Goal: Information Seeking & Learning: Check status

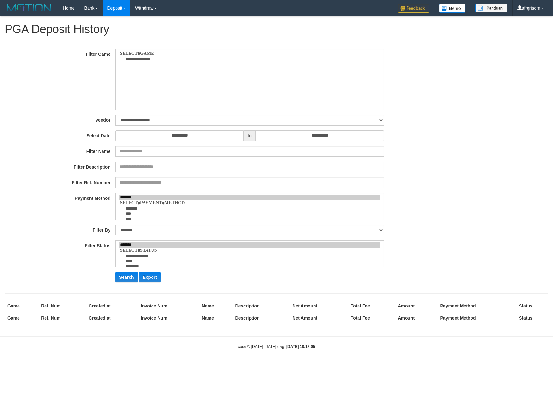
select select
click at [46, 73] on div "**********" at bounding box center [230, 79] width 461 height 61
select select "***"
select select "**********"
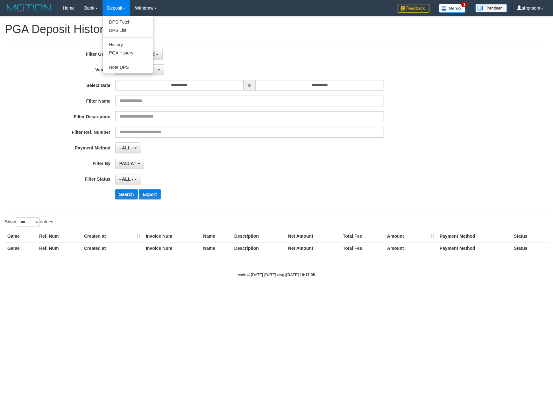
click at [124, 9] on link "Deposit" at bounding box center [116, 8] width 28 height 16
click at [127, 54] on link "PGA History" at bounding box center [128, 53] width 50 height 8
select select
select select "**"
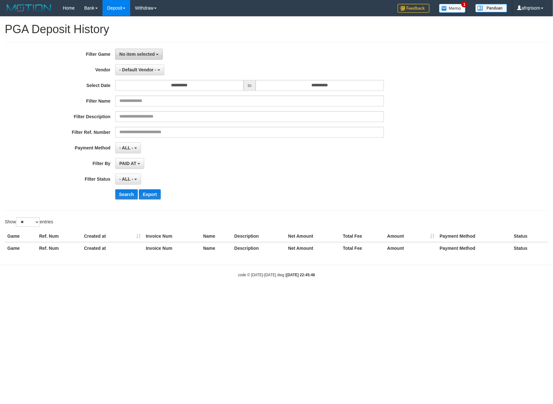
click at [130, 51] on button "No item selected" at bounding box center [138, 54] width 47 height 11
click at [154, 87] on label "[ITOTO] OMTOGEL" at bounding box center [156, 87] width 81 height 10
select select "***"
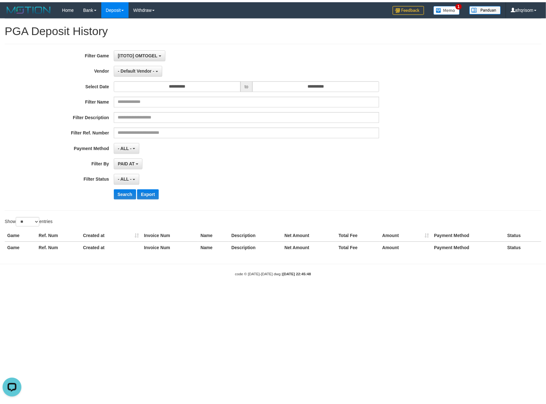
scroll to position [5, 0]
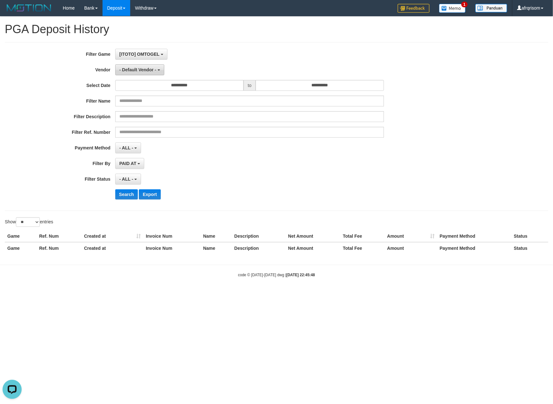
click at [139, 69] on span "- Default Vendor -" at bounding box center [137, 69] width 37 height 5
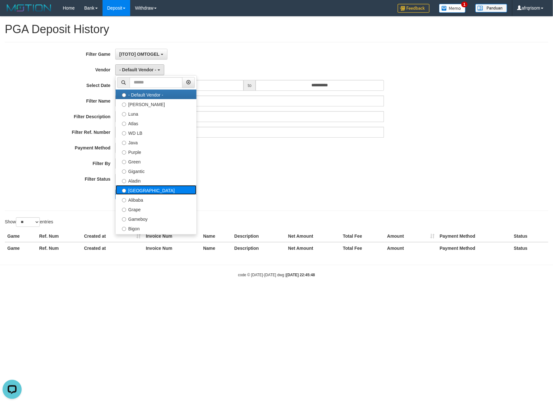
click at [138, 190] on label "[GEOGRAPHIC_DATA]" at bounding box center [156, 190] width 81 height 10
select select "**********"
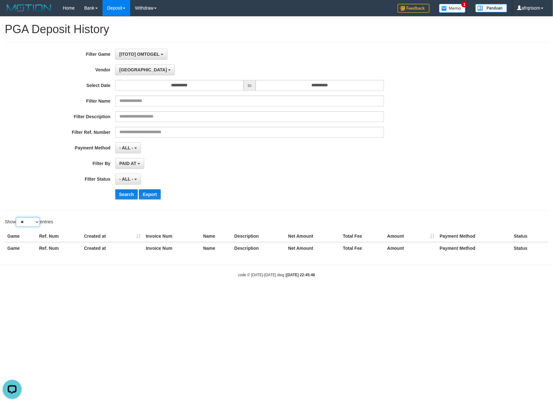
click at [24, 225] on select "** ** ** ***" at bounding box center [28, 222] width 24 height 10
select select "***"
click at [17, 218] on select "** ** ** ***" at bounding box center [28, 222] width 24 height 10
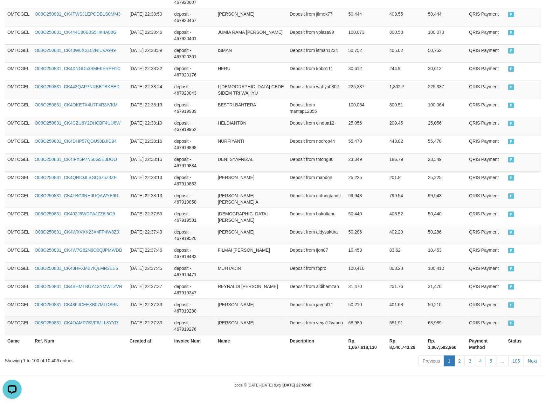
scroll to position [1740, 0]
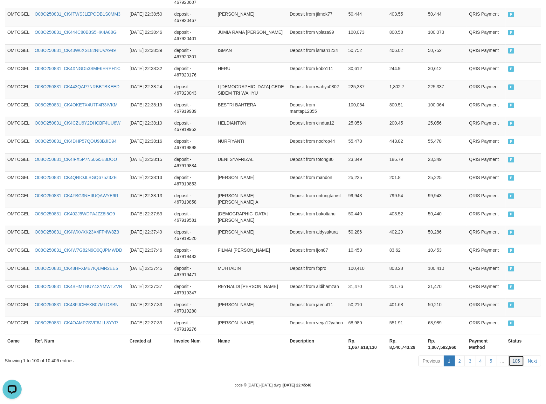
click at [516, 363] on link "105" at bounding box center [517, 360] width 16 height 11
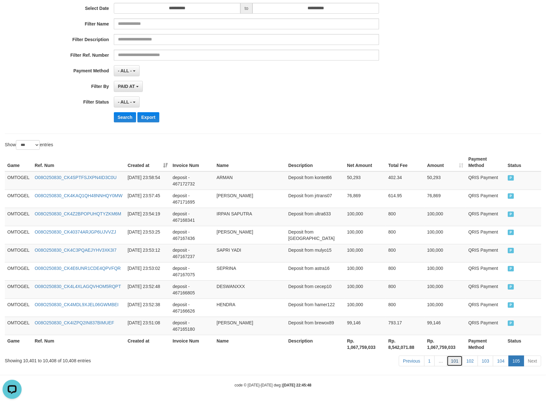
click at [458, 364] on link "101" at bounding box center [455, 360] width 16 height 11
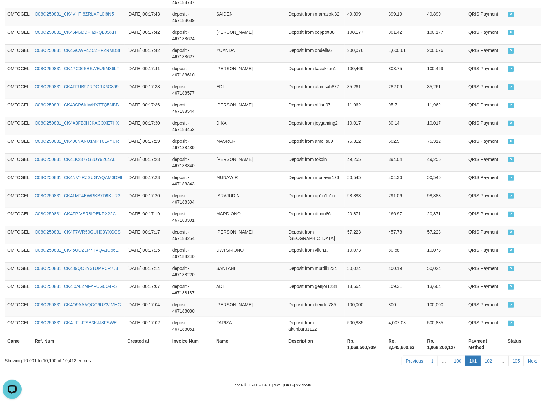
click at [458, 364] on link "100" at bounding box center [458, 360] width 16 height 11
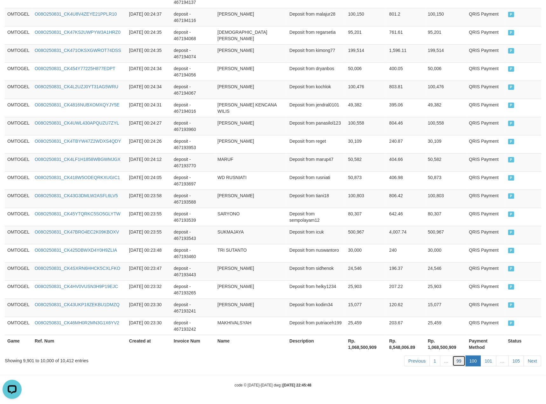
click at [453, 362] on link "99" at bounding box center [459, 360] width 13 height 11
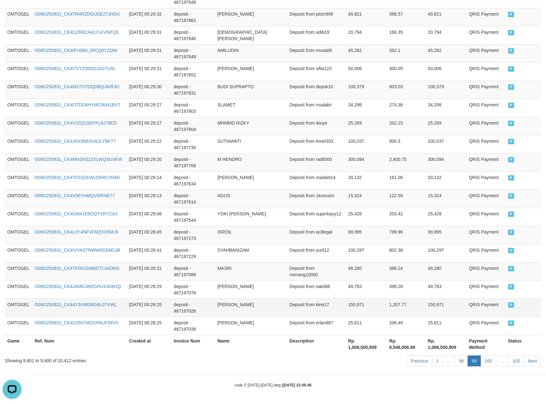
click at [419, 310] on td "1,207.77" at bounding box center [406, 307] width 39 height 18
click at [460, 359] on link "98" at bounding box center [461, 360] width 13 height 11
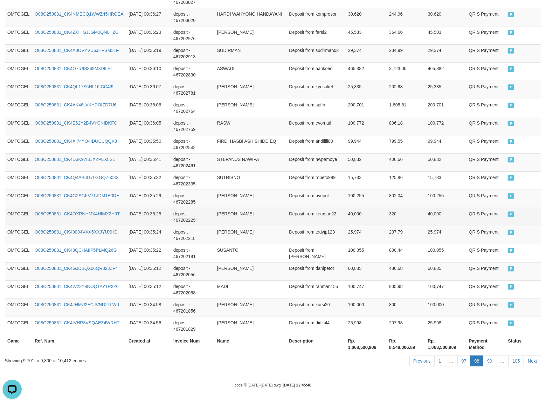
click at [351, 221] on td "40,000" at bounding box center [366, 216] width 41 height 18
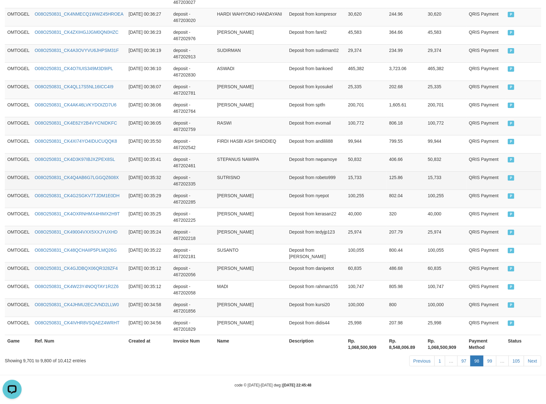
click at [356, 172] on td "15,733" at bounding box center [366, 180] width 41 height 18
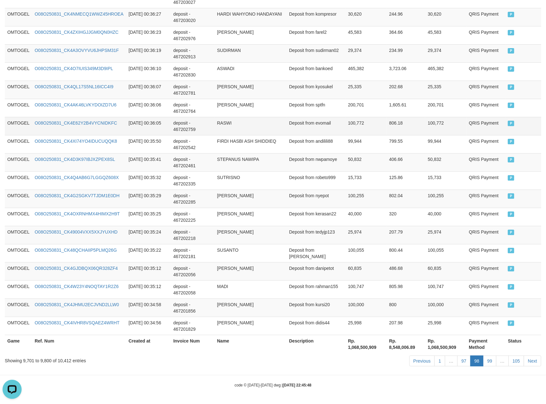
click at [480, 131] on td "QRIS Payment" at bounding box center [486, 126] width 39 height 18
click at [159, 153] on td "[DATE] 00:35:41" at bounding box center [148, 162] width 45 height 18
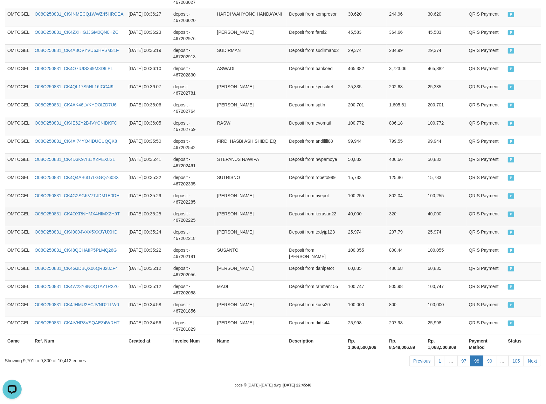
click at [288, 207] on td "Deposit from kerasan22" at bounding box center [316, 216] width 59 height 18
click at [415, 208] on td "320" at bounding box center [406, 216] width 39 height 18
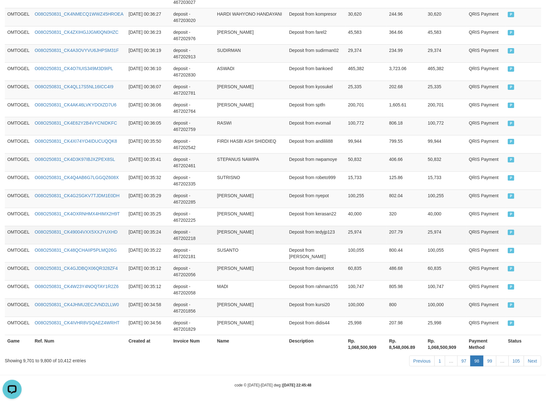
click at [419, 227] on td "207.79" at bounding box center [406, 235] width 39 height 18
click at [234, 164] on td "STEPANUS NAWIPA" at bounding box center [251, 162] width 72 height 18
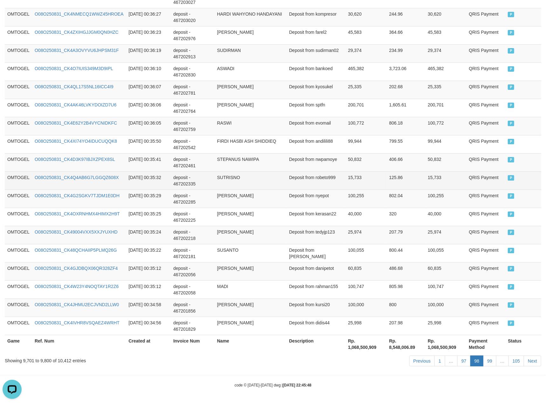
click at [250, 183] on td "SUTRISNO" at bounding box center [251, 180] width 72 height 18
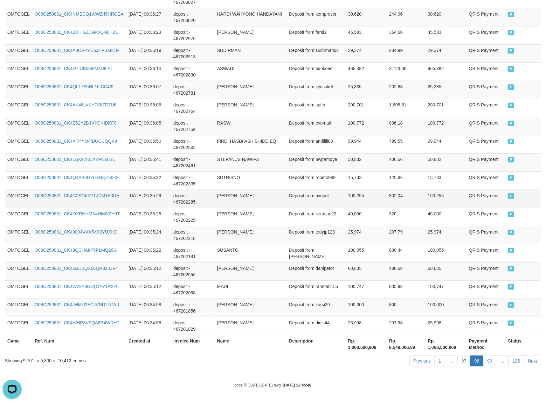
click at [221, 203] on td "[PERSON_NAME]" at bounding box center [251, 198] width 72 height 18
click at [266, 163] on td "STEPANUS NAWIPA" at bounding box center [251, 162] width 72 height 18
click at [384, 160] on td "50,832" at bounding box center [366, 162] width 41 height 18
click at [304, 190] on td "Deposit from nyepot" at bounding box center [316, 198] width 59 height 18
click at [300, 204] on td "Deposit from nyepot" at bounding box center [316, 198] width 59 height 18
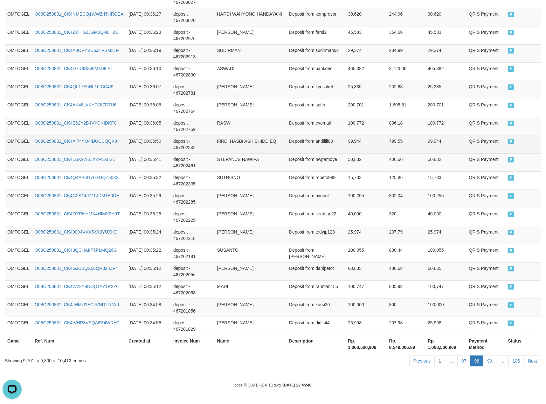
click at [346, 144] on td "99,944" at bounding box center [366, 144] width 41 height 18
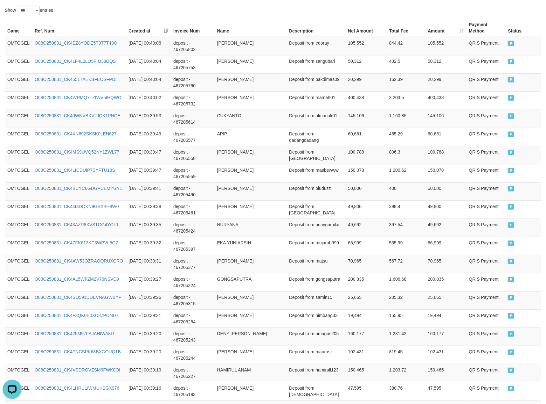
scroll to position [0, 0]
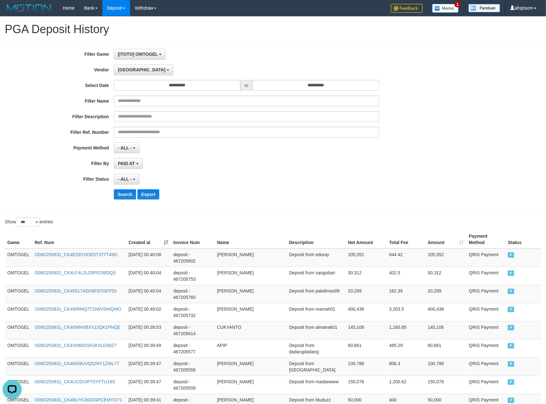
click at [163, 243] on th "Created at" at bounding box center [148, 239] width 45 height 18
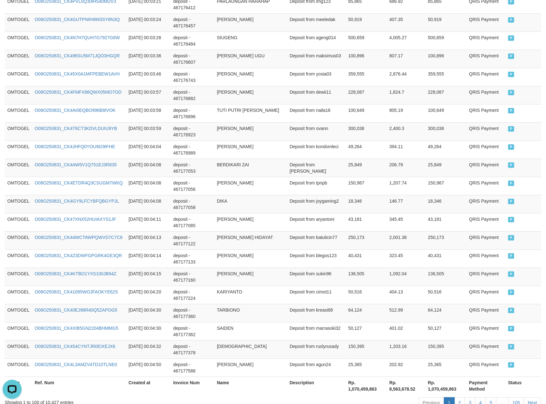
scroll to position [1740, 0]
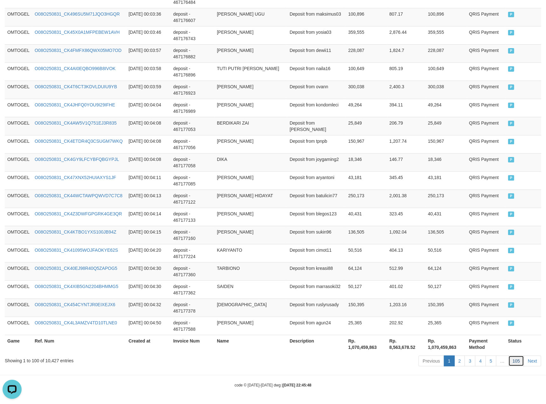
click at [516, 362] on link "105" at bounding box center [517, 360] width 16 height 11
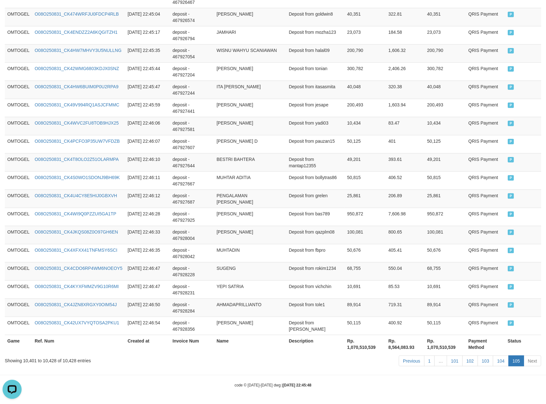
scroll to position [426, 0]
click at [456, 361] on link "101" at bounding box center [455, 360] width 16 height 11
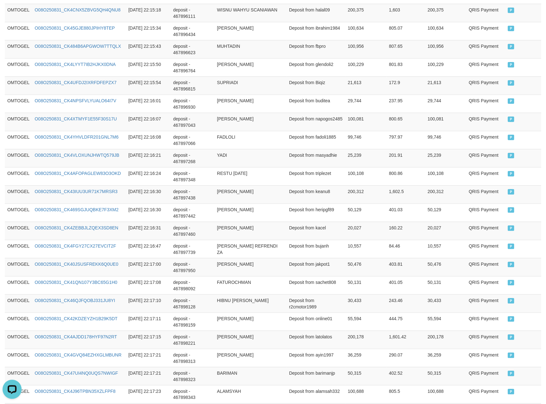
scroll to position [1740, 0]
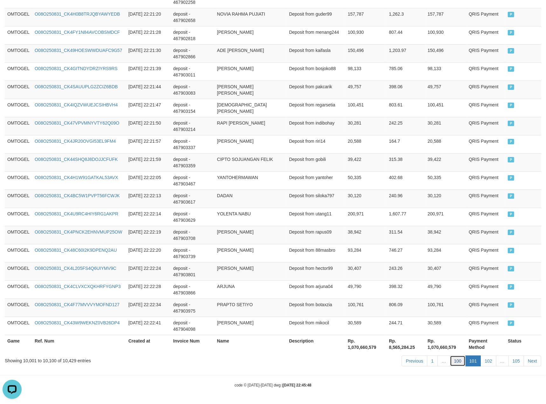
click at [458, 359] on link "100" at bounding box center [458, 360] width 16 height 11
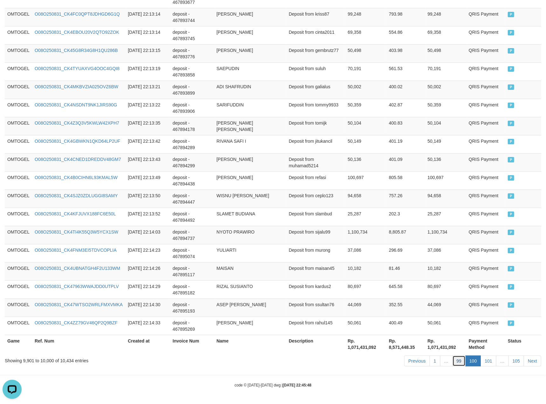
click at [462, 360] on link "99" at bounding box center [459, 360] width 13 height 11
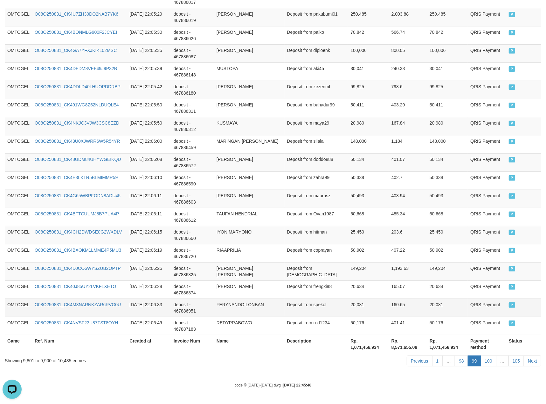
click at [419, 302] on td "160.65" at bounding box center [408, 307] width 38 height 18
click at [460, 364] on link "98" at bounding box center [461, 360] width 13 height 11
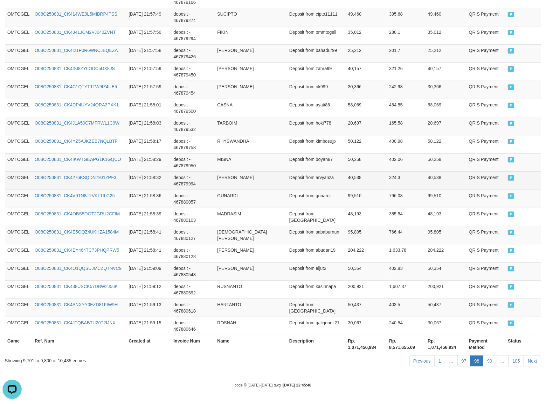
click at [377, 180] on td "40,538" at bounding box center [366, 180] width 41 height 18
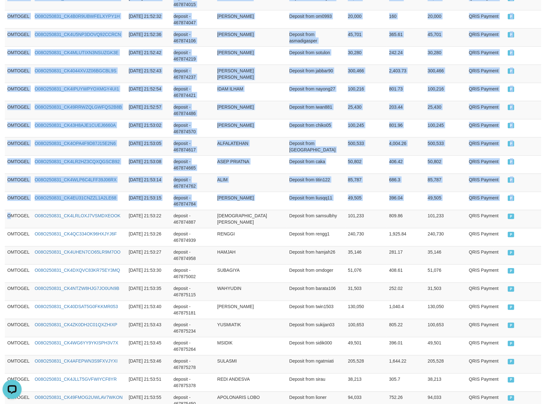
drag, startPoint x: 9, startPoint y: 221, endPoint x: 556, endPoint y: 219, distance: 546.4
copy table "Game Ref. Num Created at Invoice Num Name Description Net Amount Total Fee Amou…"
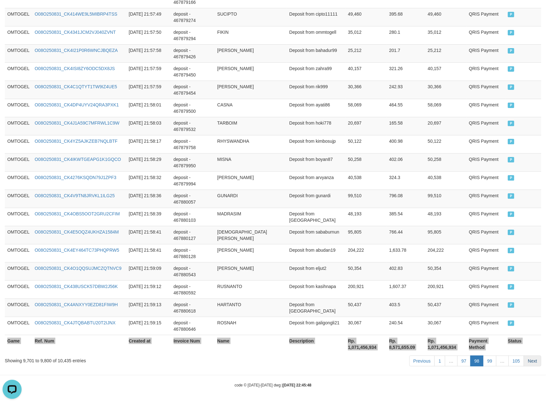
scroll to position [1740, 0]
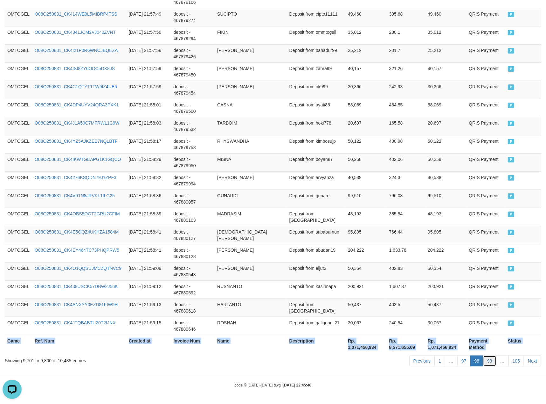
click at [488, 365] on link "99" at bounding box center [489, 360] width 13 height 11
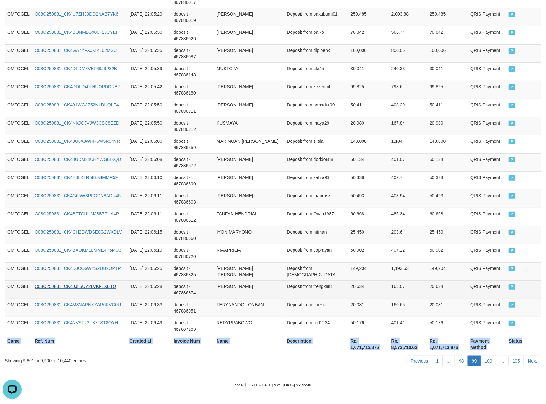
copy table "Game Ref. Num Created at Invoice Num Name Description Net Amount Total Fee Amou…"
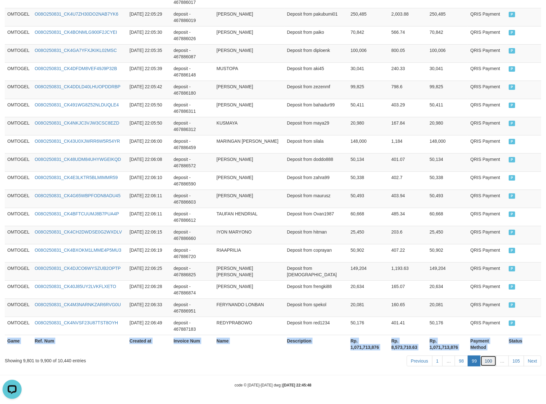
click at [487, 362] on link "100" at bounding box center [489, 360] width 16 height 11
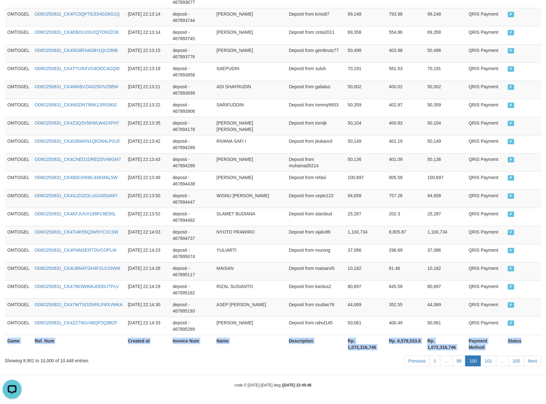
copy table "Game Ref. Num Created at Invoice Num Name Description Net Amount Total Fee Amou…"
click at [484, 363] on link "101" at bounding box center [489, 360] width 16 height 11
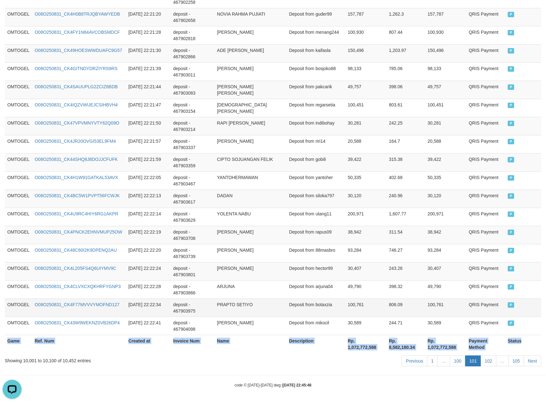
copy table "Game Ref. Num Created at Invoice Num Name Description Net Amount Total Fee Amou…"
click at [473, 362] on link "101" at bounding box center [474, 360] width 16 height 11
click at [487, 360] on link "102" at bounding box center [489, 360] width 16 height 11
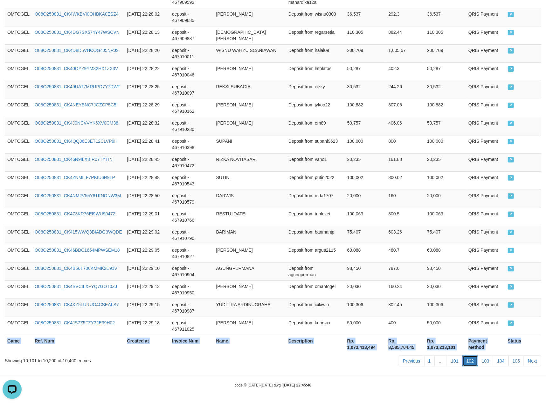
click at [465, 363] on link "102" at bounding box center [471, 360] width 16 height 11
copy table "Game Ref. Num Created at Invoice Num Name Description Net Amount Total Fee Amou…"
click at [488, 358] on link "103" at bounding box center [486, 360] width 16 height 11
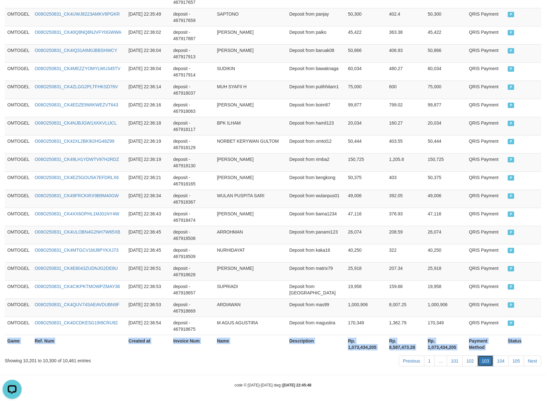
click at [488, 363] on link "103" at bounding box center [486, 360] width 16 height 11
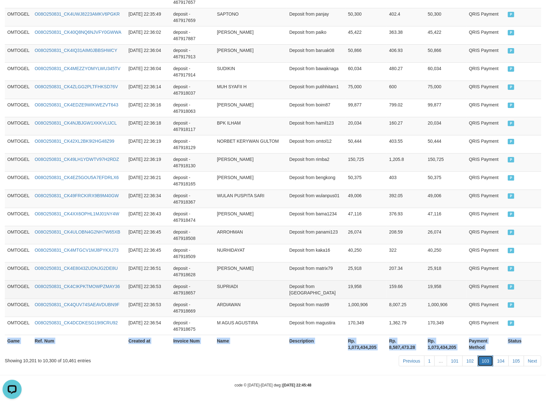
copy table "Game Ref. Num Created at Invoice Num Name Description Net Amount Total Fee Amou…"
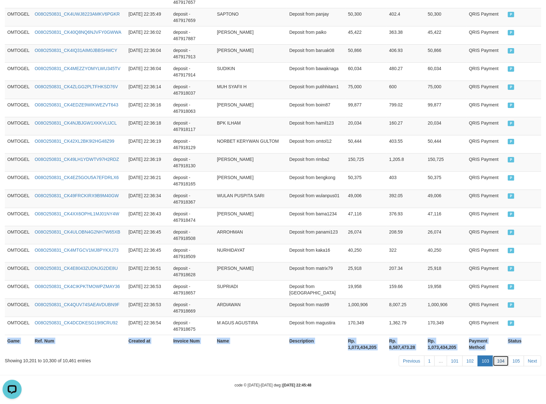
click at [496, 361] on link "104" at bounding box center [501, 360] width 16 height 11
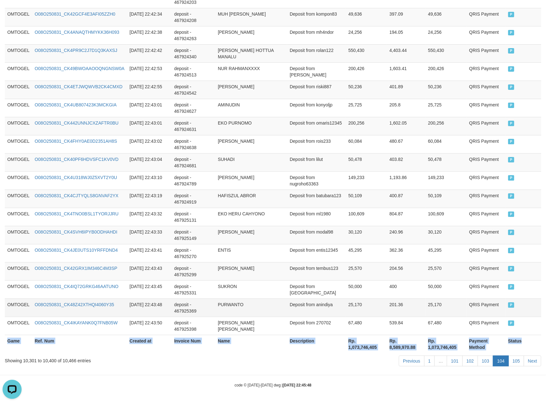
copy table "Game Ref. Num Created at Invoice Num Name Description Net Amount Total Fee Amou…"
click at [512, 360] on link "105" at bounding box center [517, 360] width 16 height 11
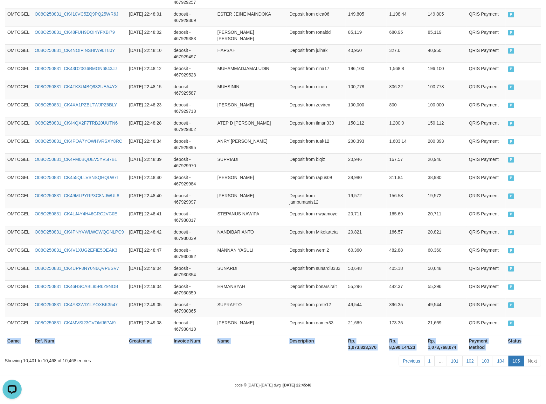
scroll to position [1156, 0]
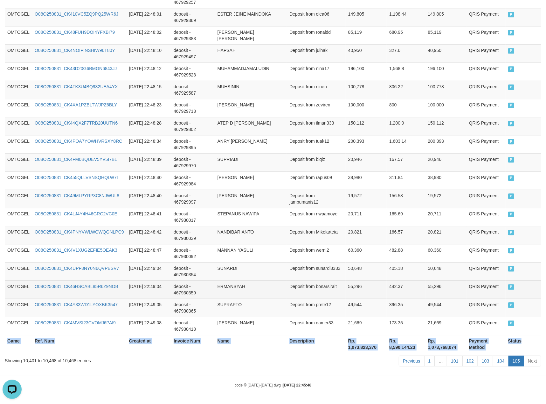
copy table "Game Ref. Num Created at Invoice Num Name Description Net Amount Total Fee Amou…"
click at [335, 282] on td "Deposit from bonarsirait" at bounding box center [316, 289] width 59 height 18
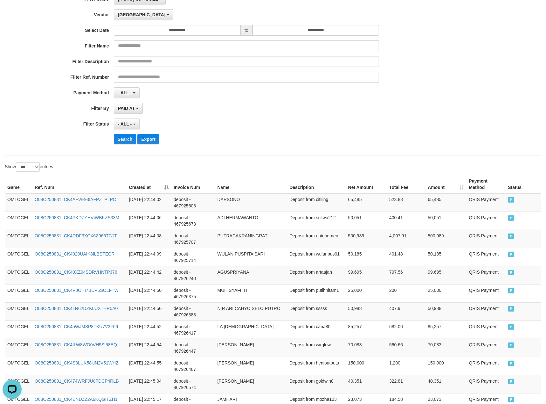
scroll to position [0, 0]
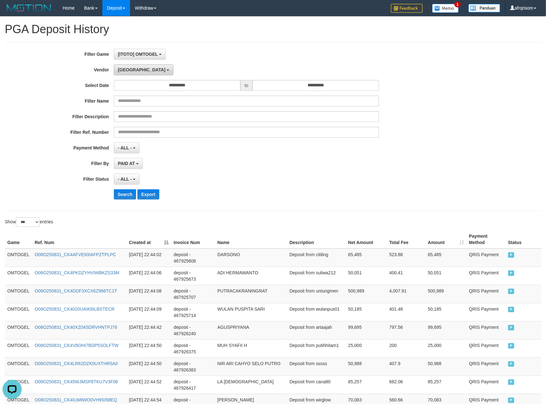
click at [128, 69] on span "[GEOGRAPHIC_DATA]" at bounding box center [142, 69] width 48 height 5
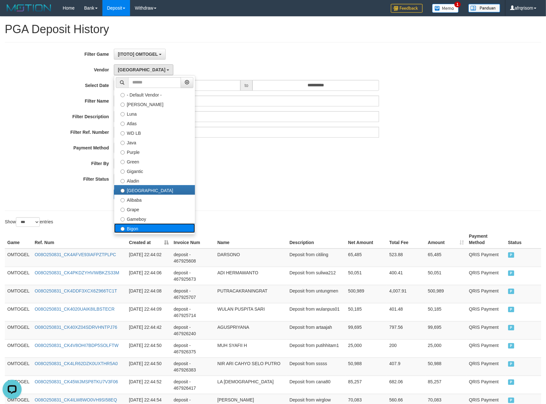
click at [139, 228] on label "Bigon" at bounding box center [154, 228] width 81 height 10
select select "**********"
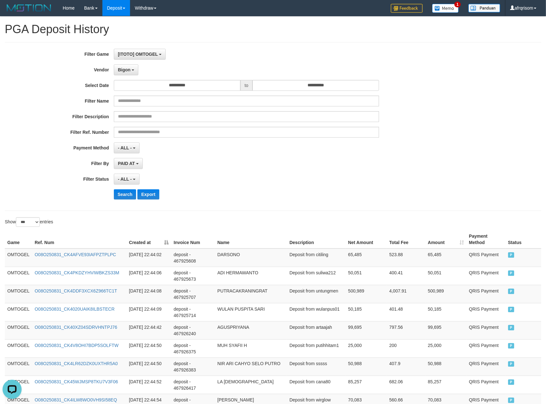
click at [268, 198] on div "Search Export" at bounding box center [284, 194] width 341 height 10
click at [122, 199] on button "Search" at bounding box center [125, 194] width 23 height 10
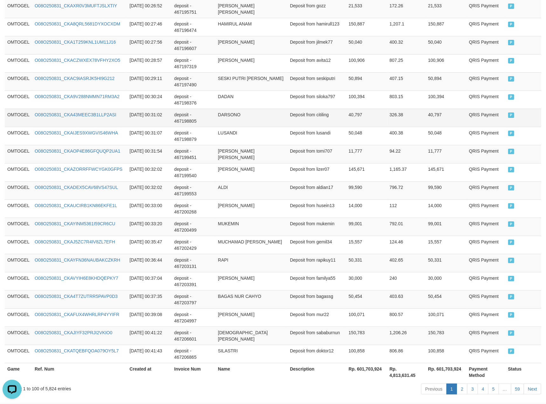
scroll to position [1740, 0]
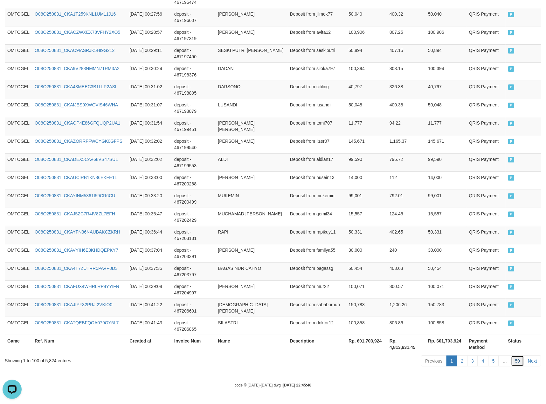
click at [520, 362] on link "59" at bounding box center [517, 360] width 13 height 11
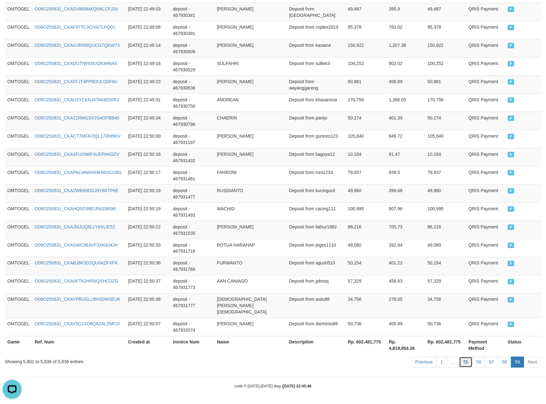
click at [464, 360] on link "55" at bounding box center [466, 361] width 13 height 11
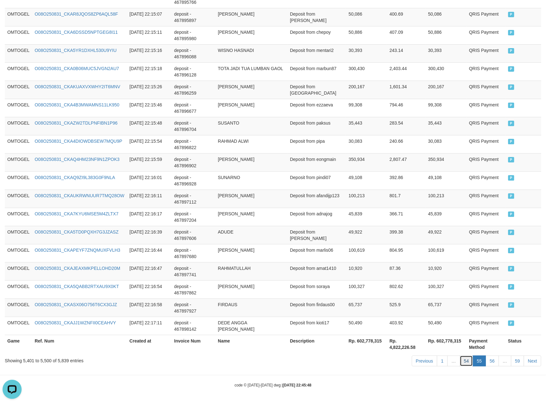
click at [460, 361] on link "54" at bounding box center [466, 360] width 13 height 11
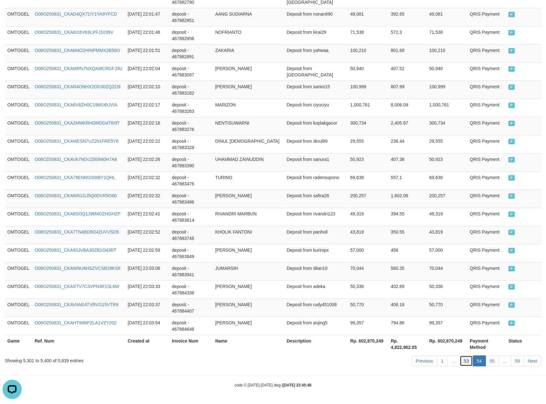
click at [465, 361] on link "53" at bounding box center [466, 360] width 13 height 11
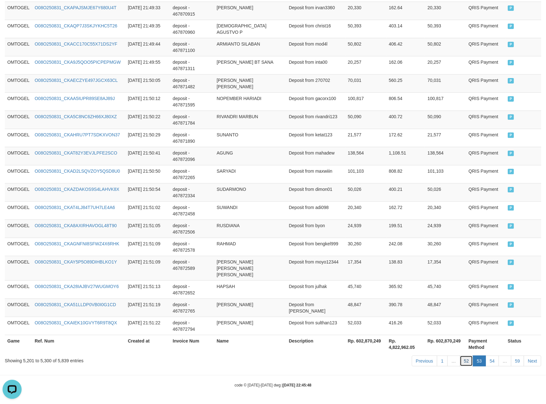
drag, startPoint x: 468, startPoint y: 365, endPoint x: 449, endPoint y: 366, distance: 18.8
click at [468, 365] on link "52" at bounding box center [466, 360] width 13 height 11
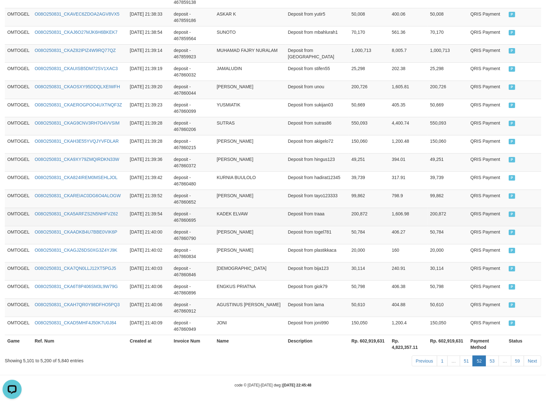
drag, startPoint x: 376, startPoint y: 223, endPoint x: 379, endPoint y: 222, distance: 4.0
click at [376, 223] on td "200,872" at bounding box center [369, 216] width 40 height 18
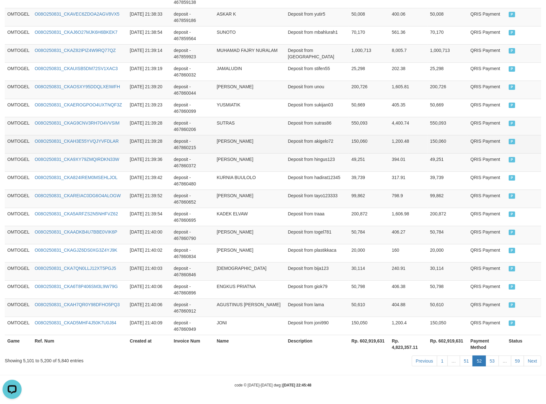
click at [272, 149] on td "[PERSON_NAME]" at bounding box center [250, 144] width 71 height 18
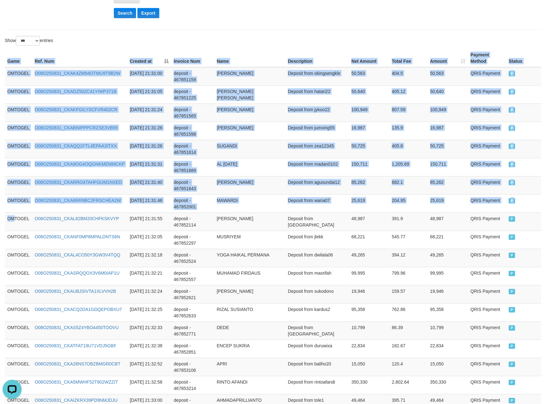
drag, startPoint x: 16, startPoint y: 223, endPoint x: 556, endPoint y: 188, distance: 541.2
copy table "Game Ref. Num Created at Invoice Num Name Description Net Amount Total Fee Amou…"
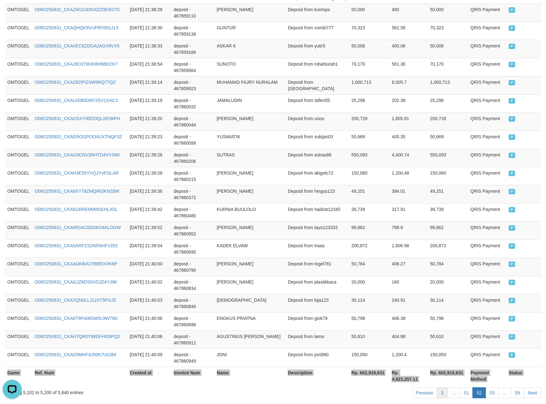
scroll to position [1740, 0]
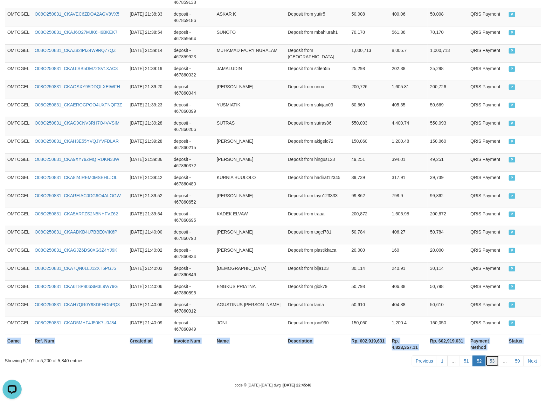
click at [493, 359] on link "53" at bounding box center [492, 360] width 13 height 11
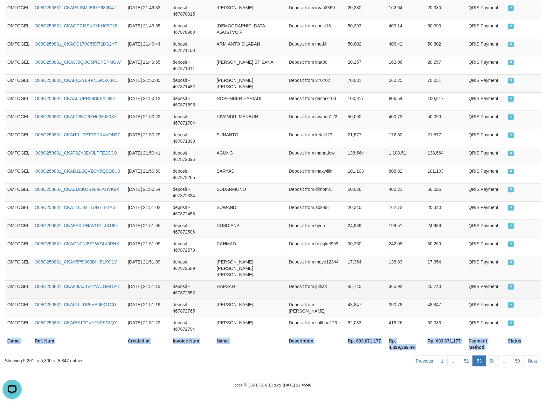
copy table "Game Ref. Num Created at Invoice Num Name Description Net Amount Total Fee Amou…"
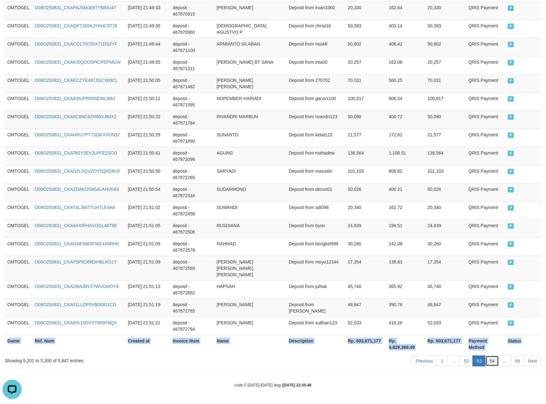
click at [495, 363] on link "54" at bounding box center [492, 360] width 13 height 11
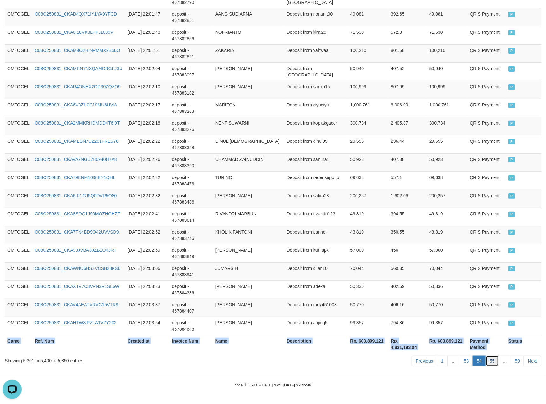
click at [490, 361] on link "55" at bounding box center [492, 360] width 13 height 11
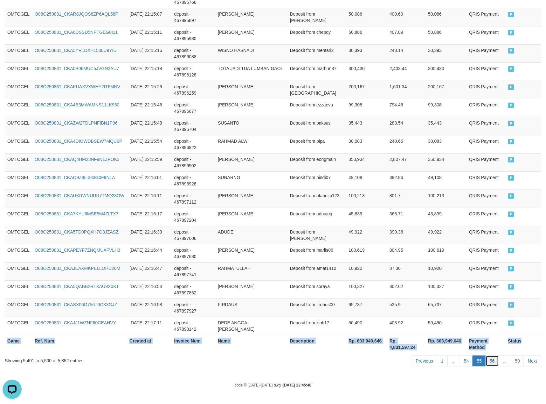
click at [486, 356] on link "56" at bounding box center [492, 360] width 13 height 11
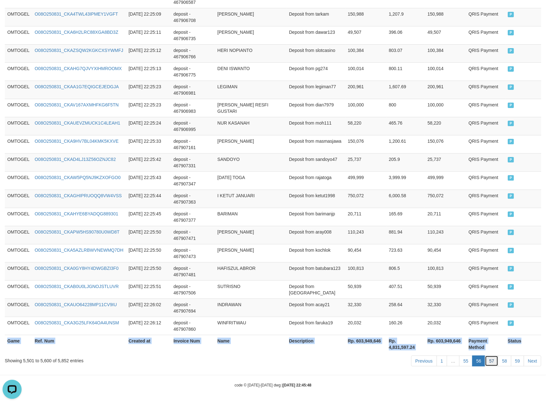
click at [489, 362] on link "57" at bounding box center [491, 360] width 13 height 11
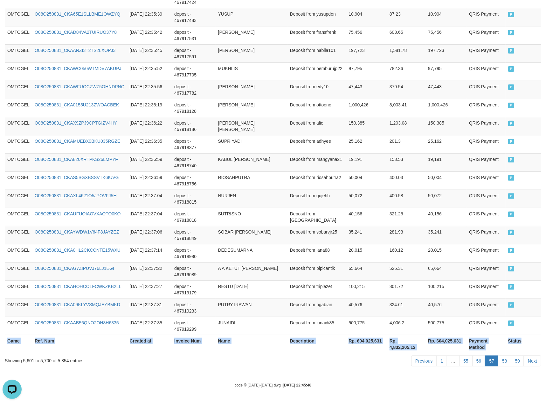
click at [490, 364] on link "57" at bounding box center [491, 360] width 13 height 11
click at [503, 360] on link "58" at bounding box center [504, 360] width 13 height 11
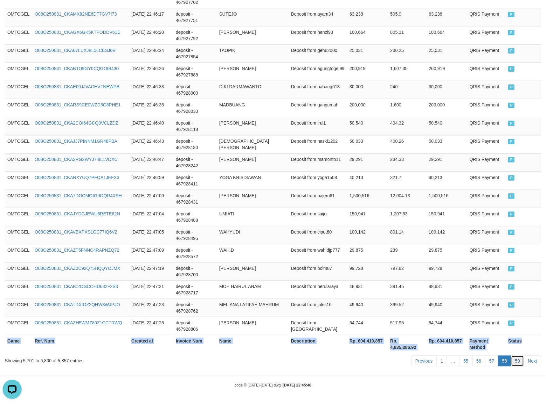
click at [513, 360] on link "59" at bounding box center [517, 360] width 13 height 11
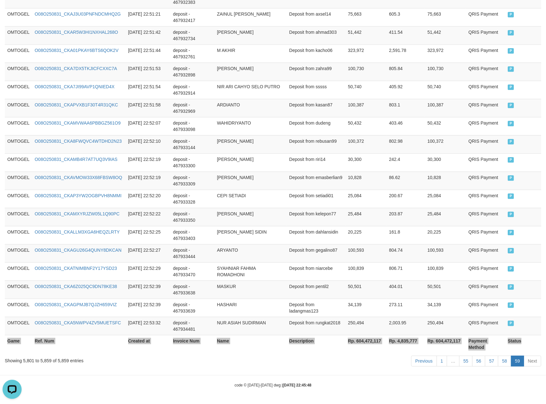
scroll to position [992, 0]
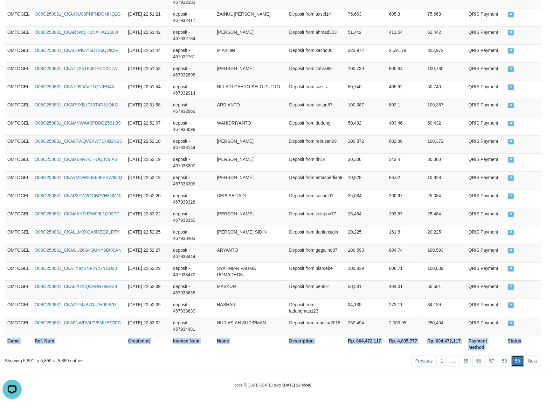
click at [520, 362] on link "59" at bounding box center [517, 360] width 13 height 11
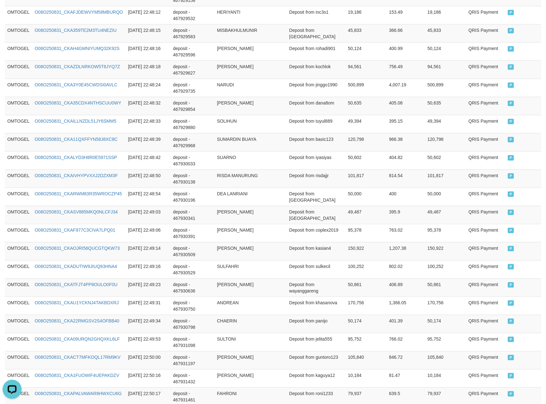
click at [251, 155] on td "SUARNO" at bounding box center [251, 160] width 72 height 18
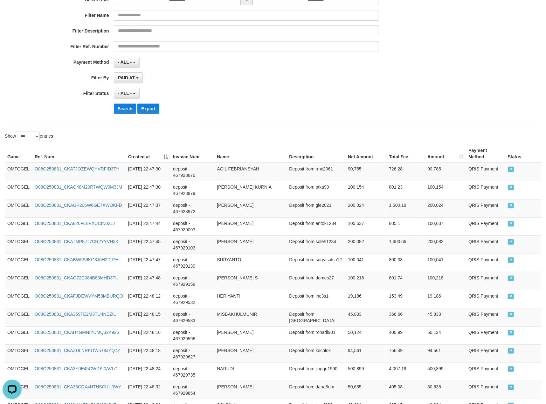
scroll to position [0, 0]
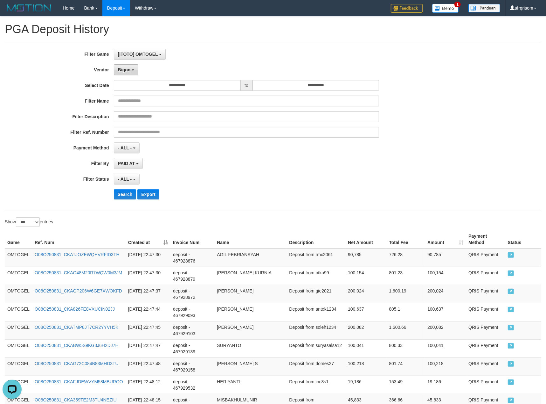
click at [129, 74] on button "Bigon" at bounding box center [126, 69] width 25 height 11
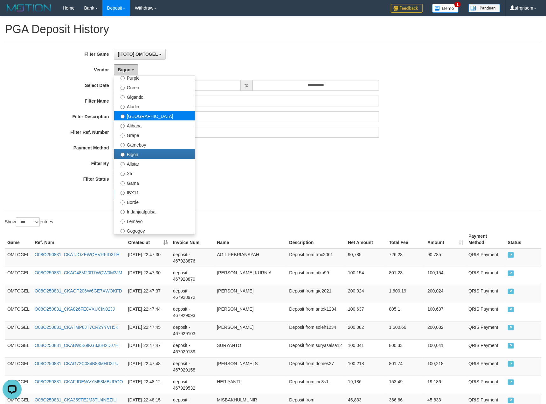
scroll to position [209, 0]
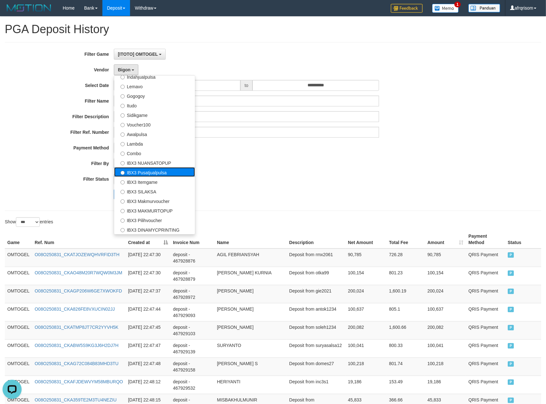
click at [148, 170] on label "IBX3 Pusatjualpulsa" at bounding box center [154, 172] width 81 height 10
select select "**********"
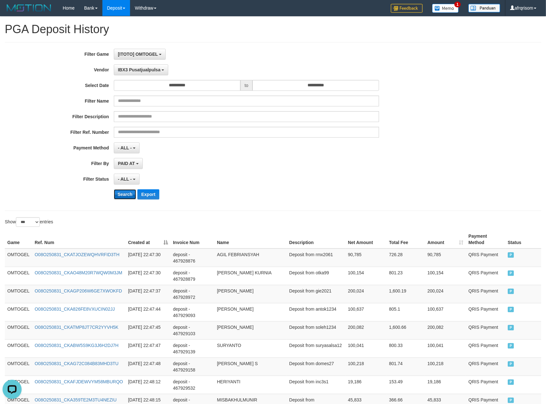
click at [116, 197] on button "Search" at bounding box center [125, 194] width 23 height 10
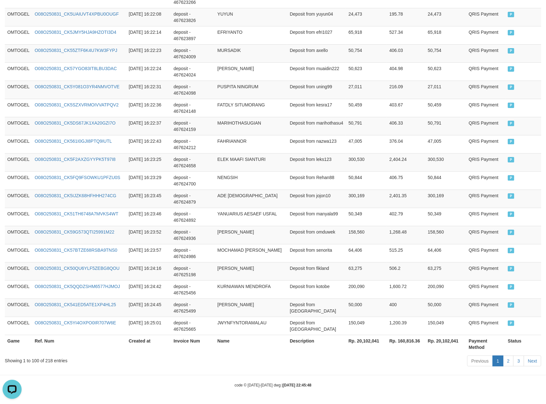
scroll to position [1740, 0]
